Goal: Navigation & Orientation: Find specific page/section

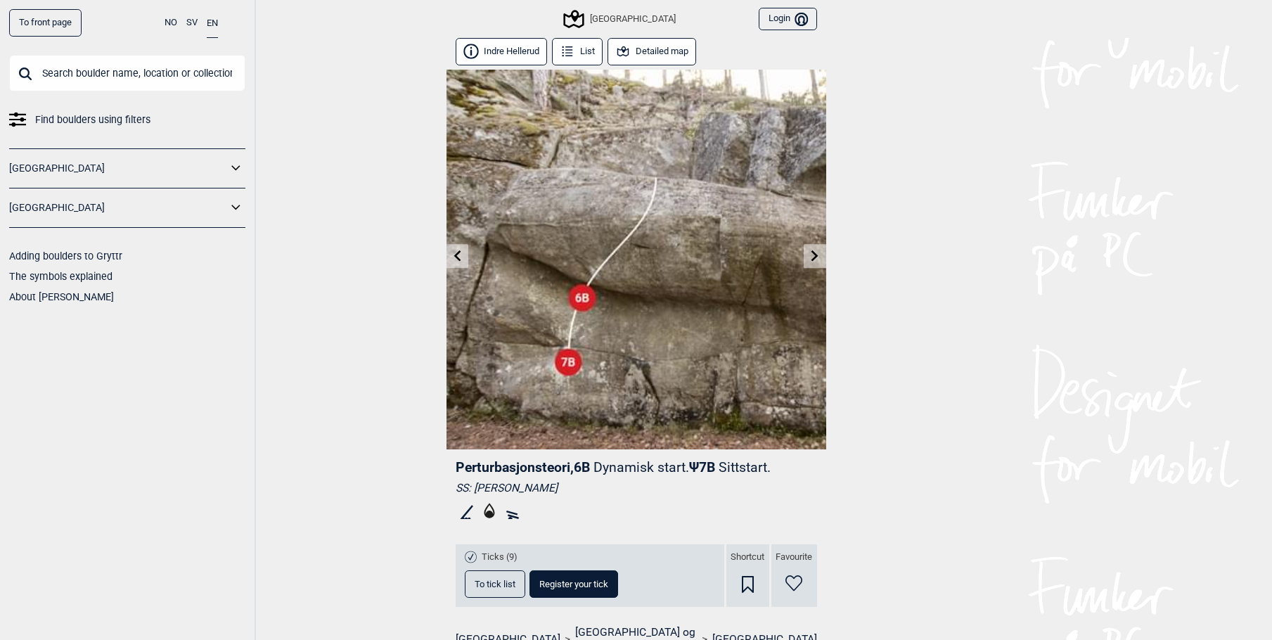
click at [459, 257] on icon at bounding box center [457, 255] width 11 height 11
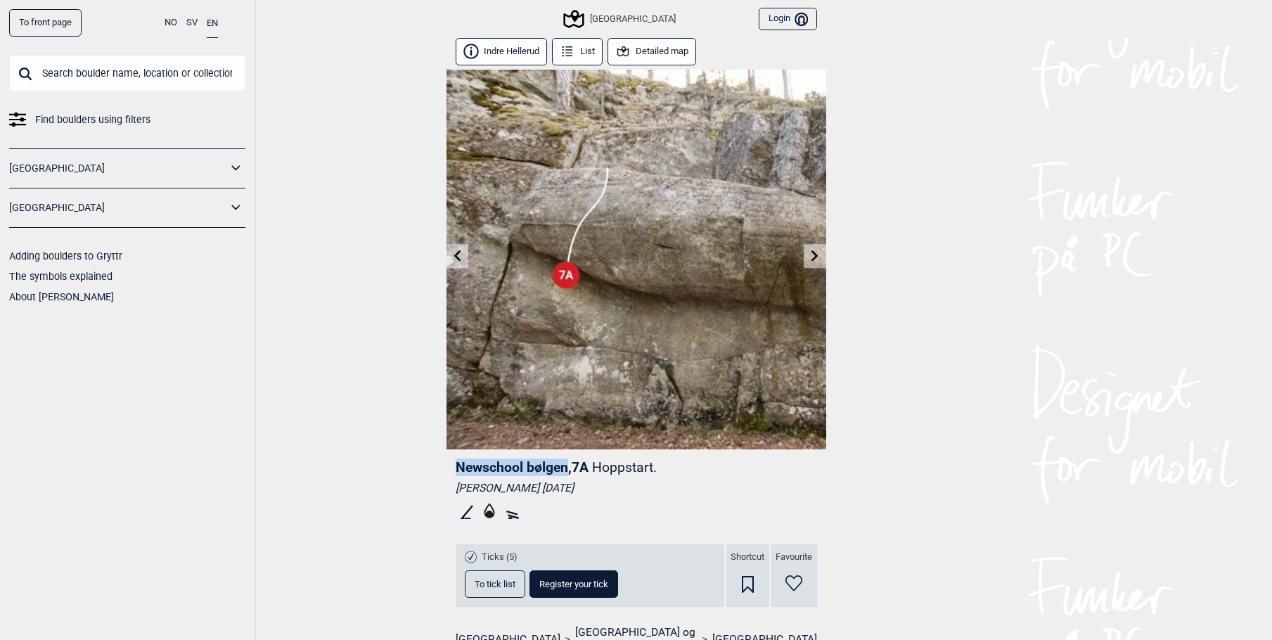
drag, startPoint x: 456, startPoint y: 465, endPoint x: 568, endPoint y: 468, distance: 112.6
click at [568, 468] on span "Newschool bølgen , 7A" at bounding box center [522, 467] width 133 height 16
copy span "Newschool bølgen"
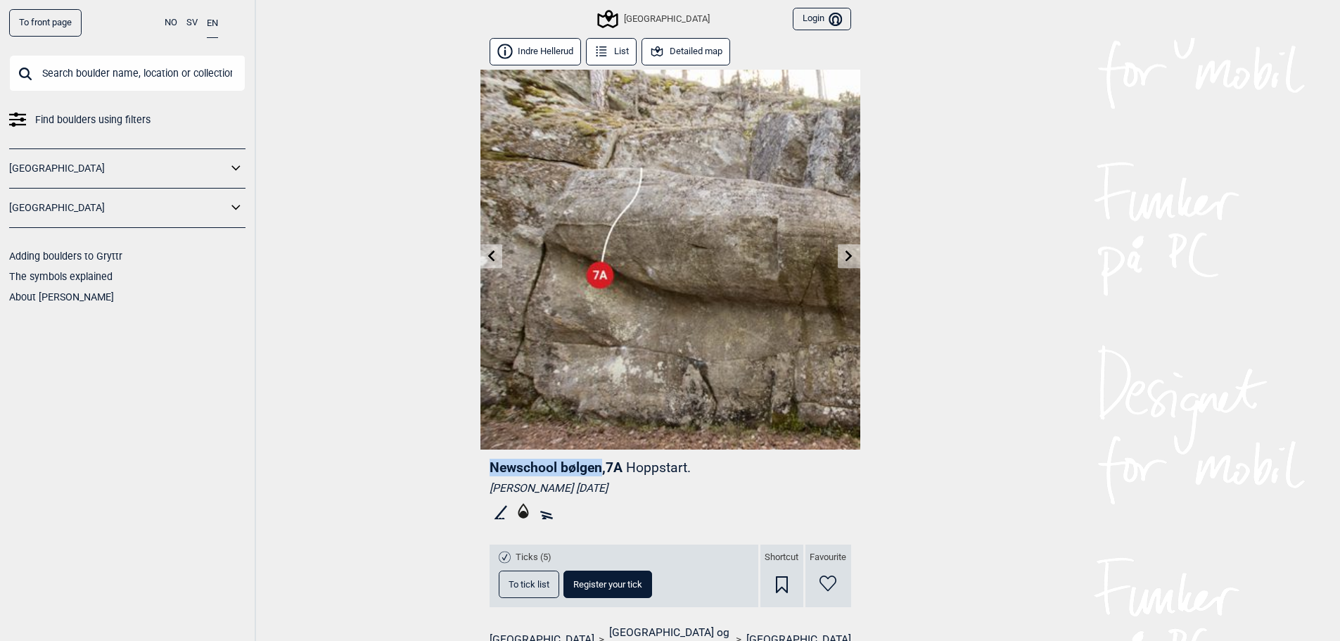
click at [850, 256] on icon at bounding box center [848, 255] width 7 height 11
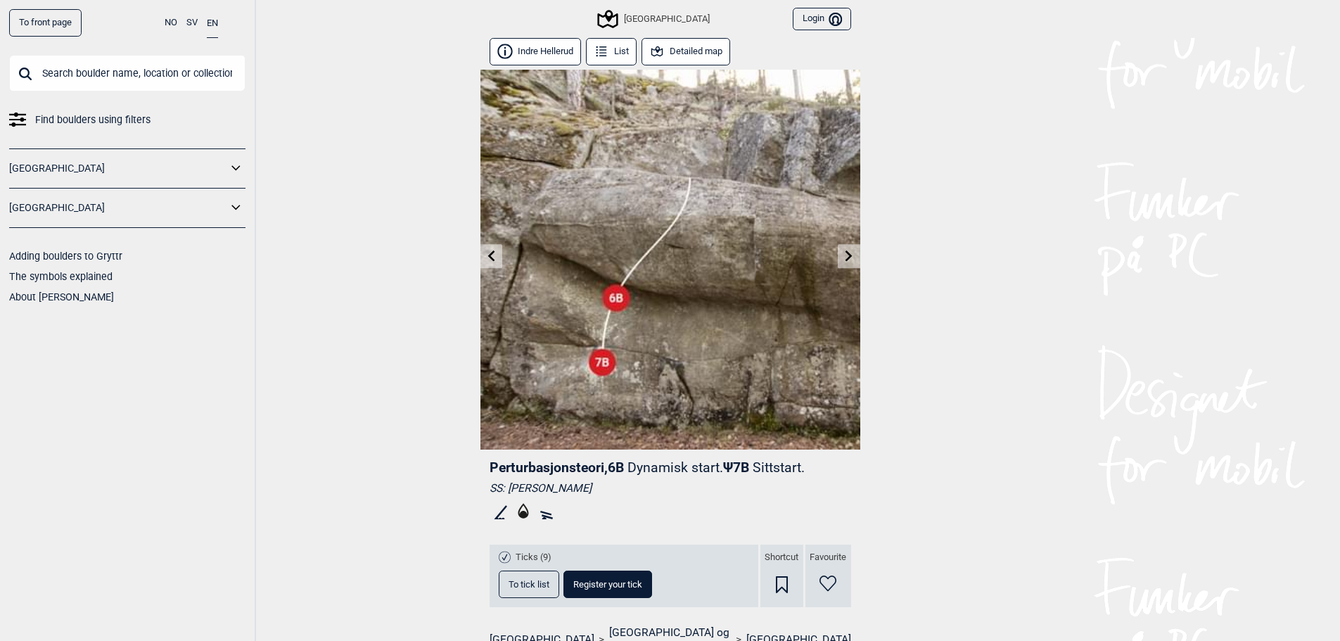
click at [849, 251] on icon at bounding box center [848, 255] width 11 height 11
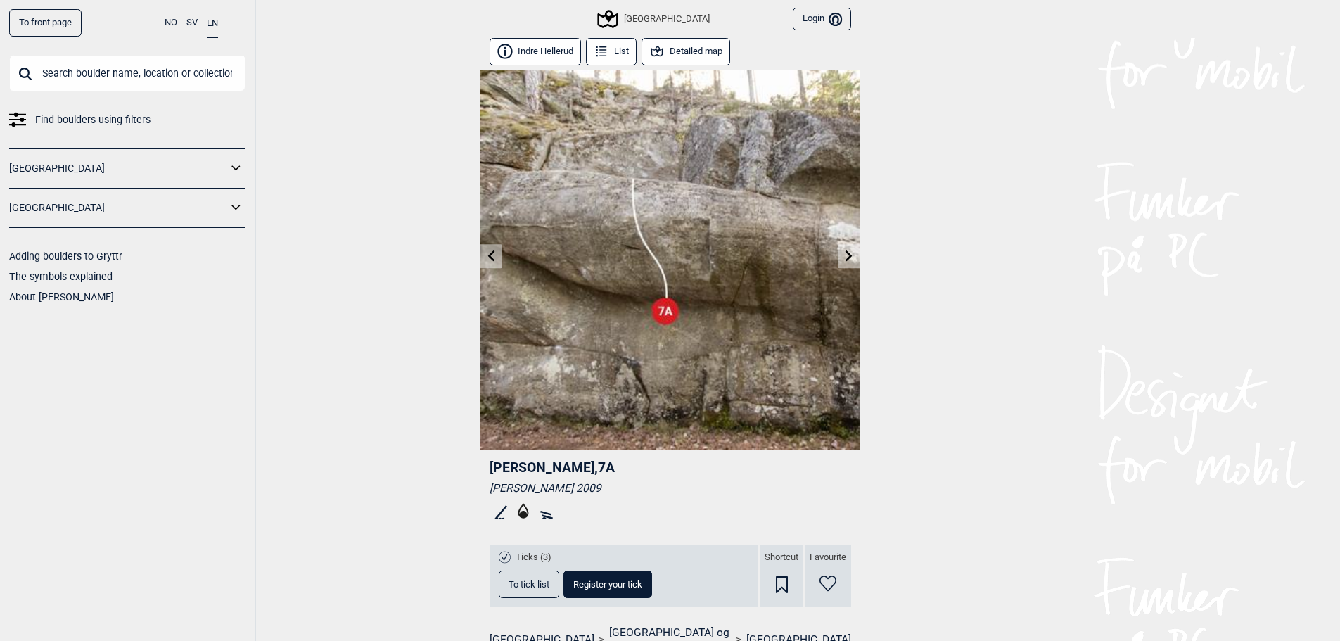
click at [849, 243] on img at bounding box center [670, 260] width 380 height 380
click at [850, 248] on link at bounding box center [849, 256] width 22 height 23
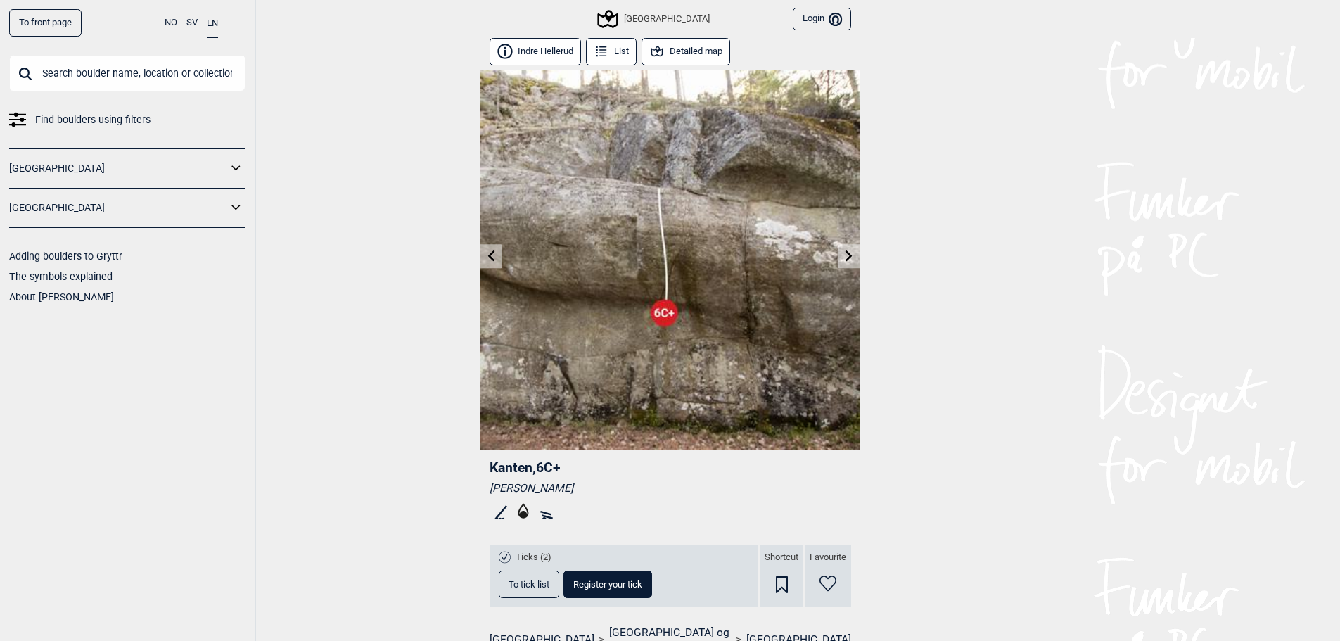
click at [477, 257] on div "To front page NO SV EN Find boulders using filters [GEOGRAPHIC_DATA] [GEOGRAPHI…" at bounding box center [670, 320] width 1340 height 641
click at [485, 256] on link at bounding box center [491, 256] width 22 height 23
